Goal: Browse casually: Explore the website without a specific task or goal

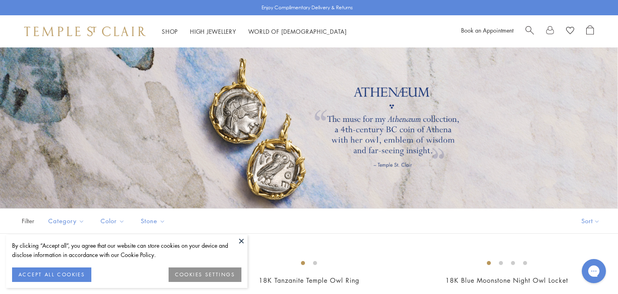
click at [242, 241] on button at bounding box center [241, 241] width 12 height 12
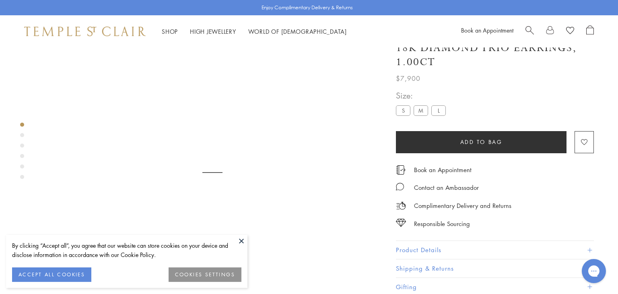
scroll to position [47, 0]
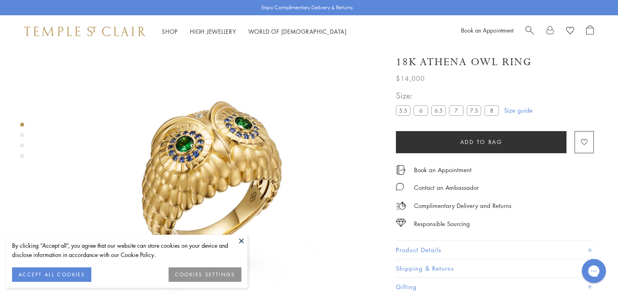
scroll to position [47, 0]
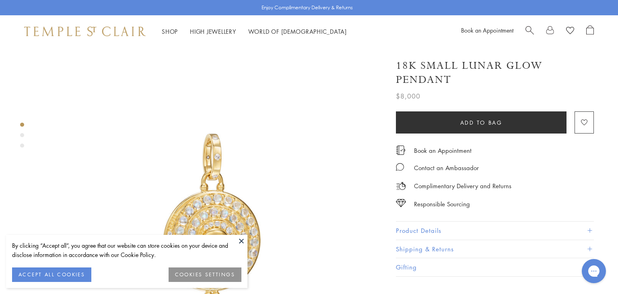
click at [240, 243] on button at bounding box center [241, 241] width 12 height 12
click at [239, 241] on button at bounding box center [241, 241] width 12 height 12
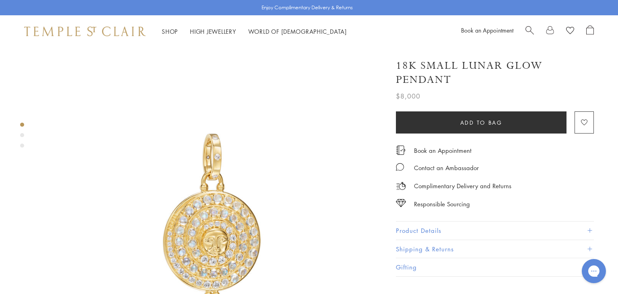
click at [81, 112] on img at bounding box center [212, 219] width 344 height 344
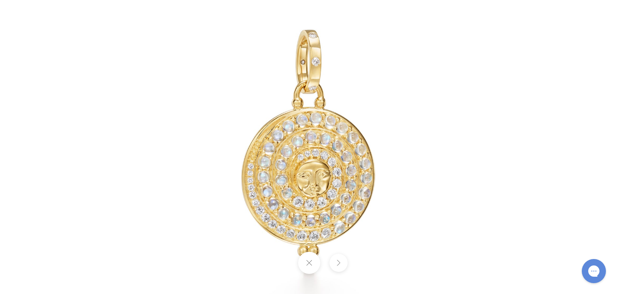
click at [223, 133] on img at bounding box center [309, 147] width 471 height 471
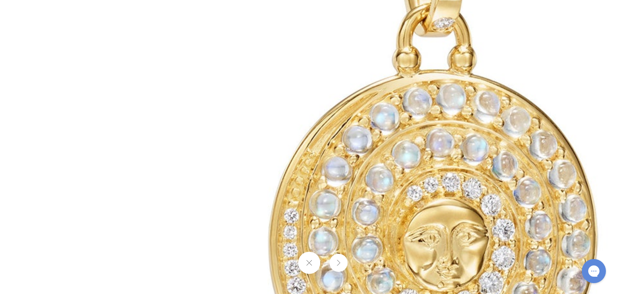
click at [303, 255] on button at bounding box center [309, 263] width 22 height 22
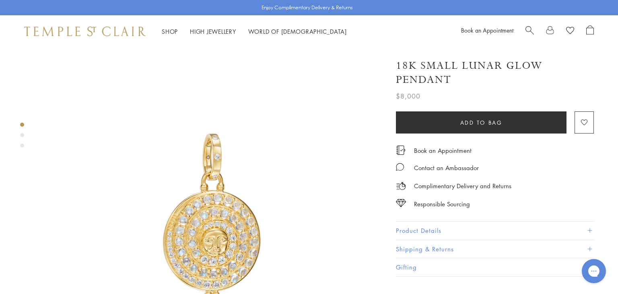
click at [111, 31] on img at bounding box center [84, 32] width 121 height 10
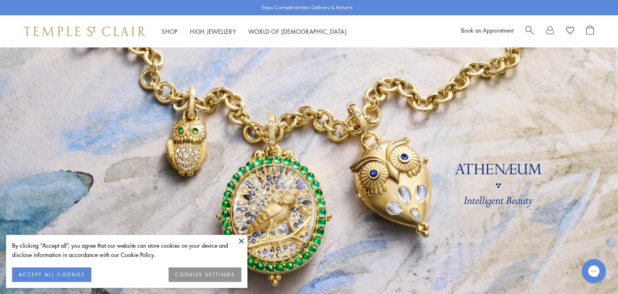
click at [242, 241] on button at bounding box center [241, 241] width 12 height 12
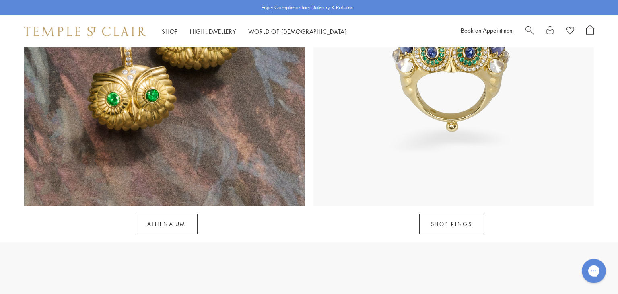
scroll to position [836, 0]
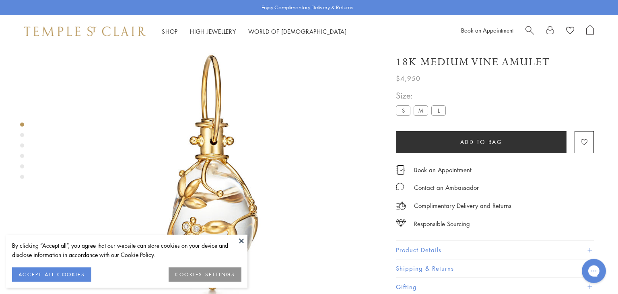
scroll to position [47, 0]
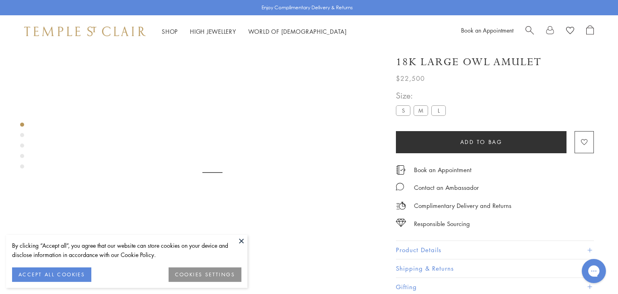
scroll to position [47, 0]
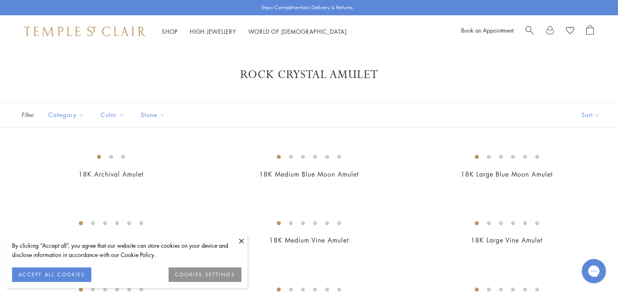
click at [241, 241] on button at bounding box center [241, 241] width 12 height 12
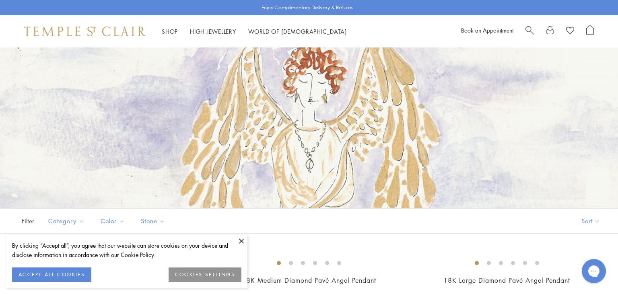
click at [242, 244] on button at bounding box center [241, 241] width 12 height 12
